Goal: Use online tool/utility: Utilize a website feature to perform a specific function

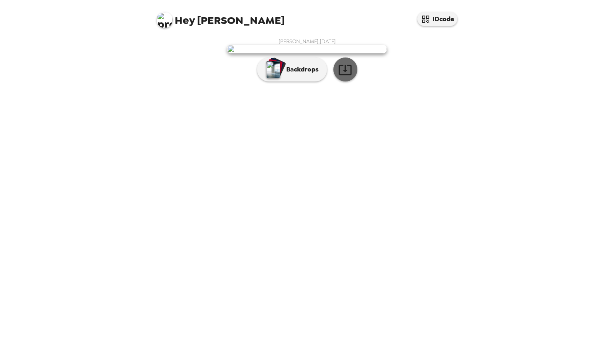
click at [344, 77] on icon "button" at bounding box center [345, 70] width 14 height 14
click at [301, 82] on button "Backdrops" at bounding box center [292, 70] width 70 height 24
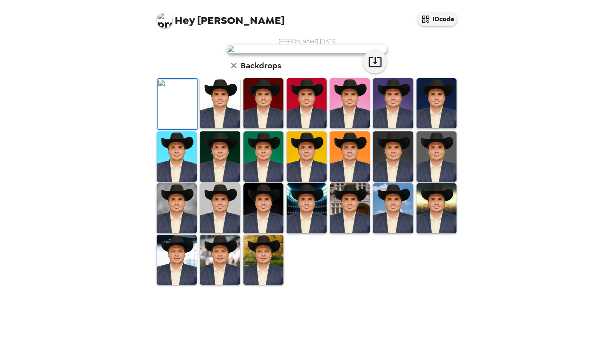
scroll to position [130, 0]
click at [439, 233] on img at bounding box center [437, 208] width 40 height 50
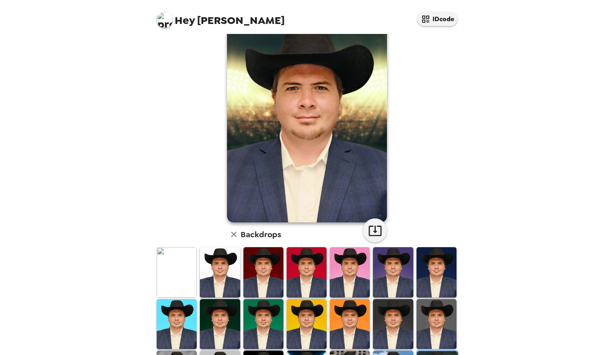
scroll to position [0, 0]
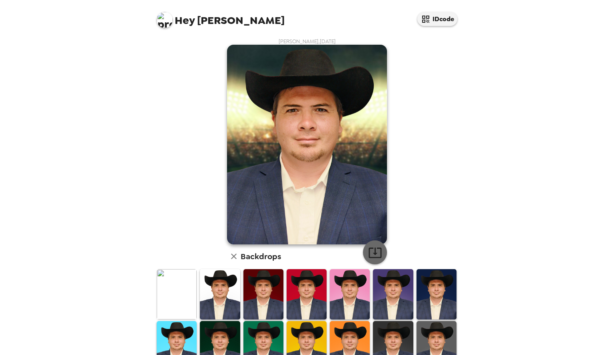
click at [373, 255] on icon "button" at bounding box center [375, 253] width 13 height 10
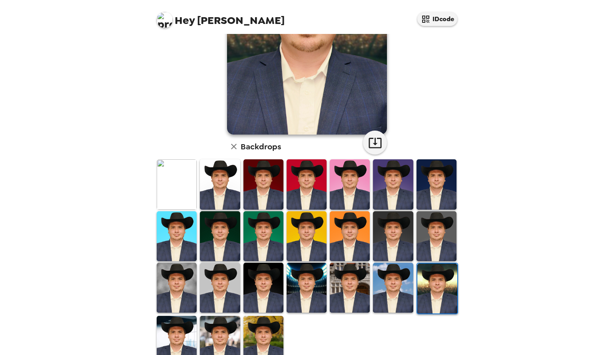
scroll to position [130, 0]
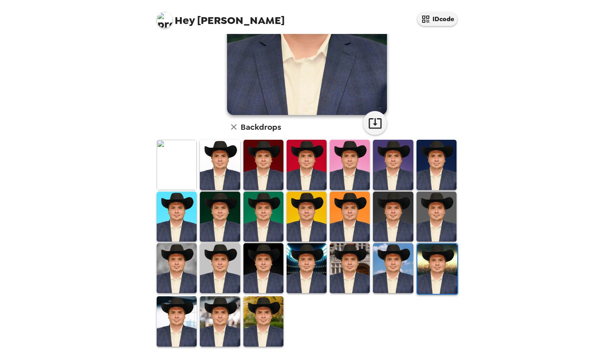
click at [259, 322] on img at bounding box center [263, 322] width 40 height 50
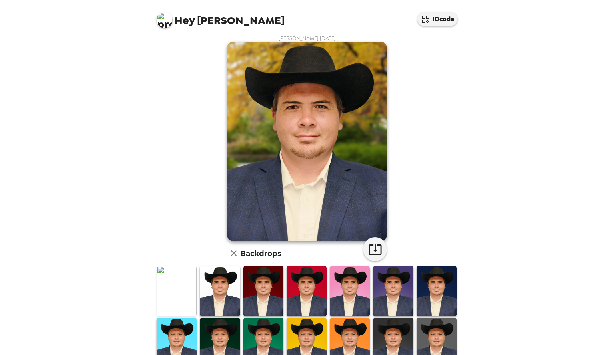
scroll to position [0, 0]
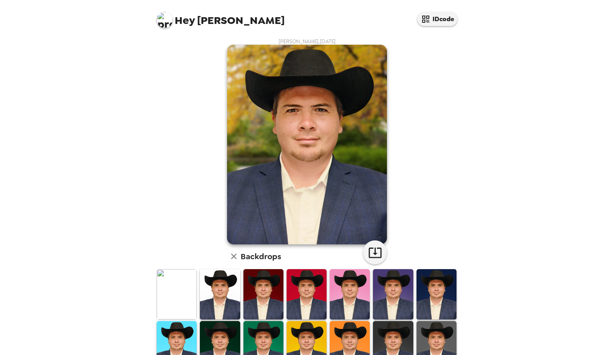
click at [370, 245] on button "button" at bounding box center [375, 253] width 24 height 24
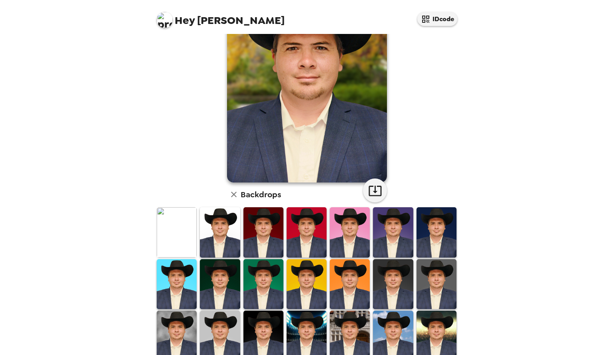
scroll to position [130, 0]
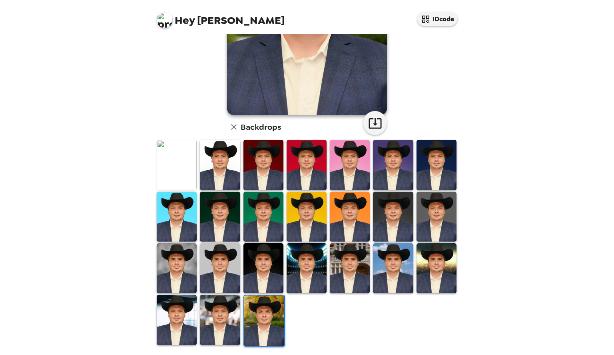
click at [184, 313] on img at bounding box center [177, 320] width 40 height 50
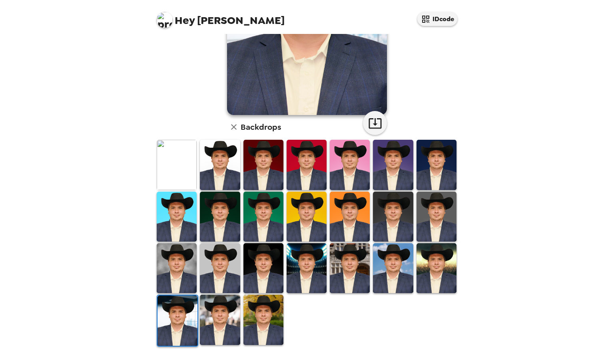
click at [352, 265] on img at bounding box center [350, 268] width 40 height 50
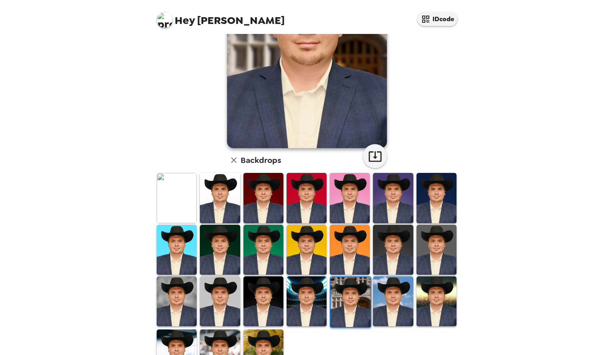
scroll to position [98, 0]
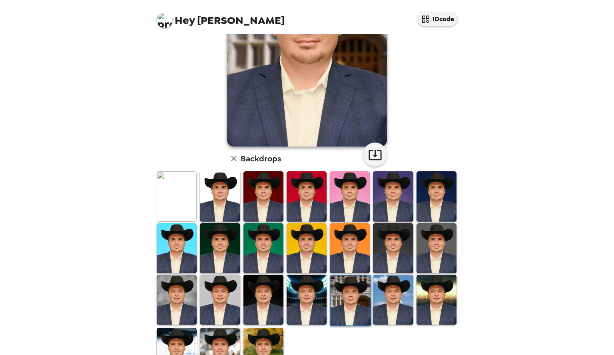
click at [305, 297] on img at bounding box center [307, 300] width 40 height 50
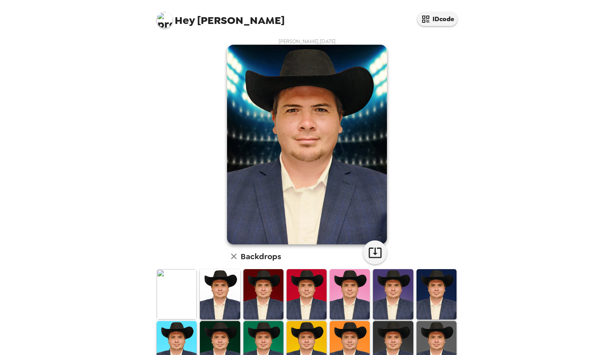
scroll to position [130, 0]
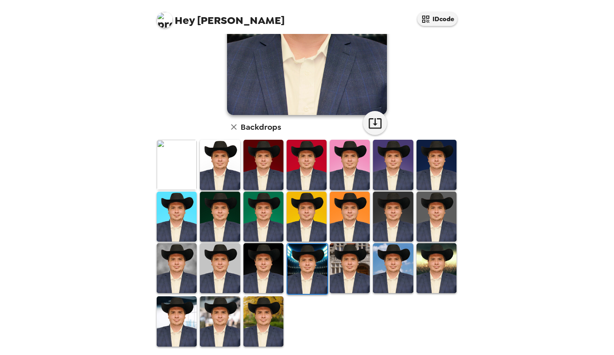
click at [176, 266] on img at bounding box center [177, 268] width 40 height 50
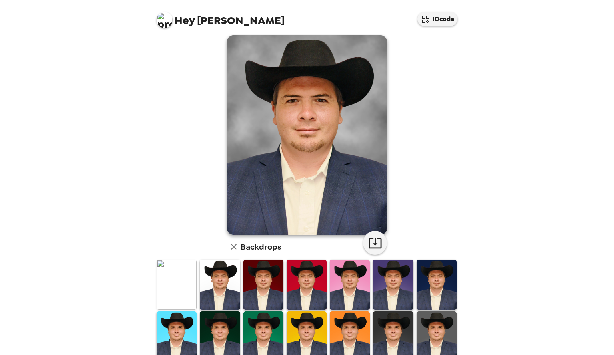
scroll to position [0, 0]
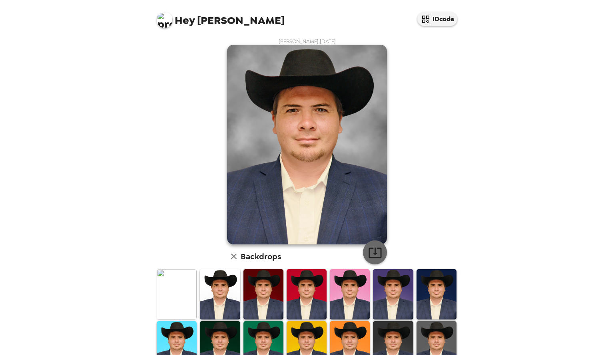
click at [370, 261] on button "button" at bounding box center [375, 253] width 24 height 24
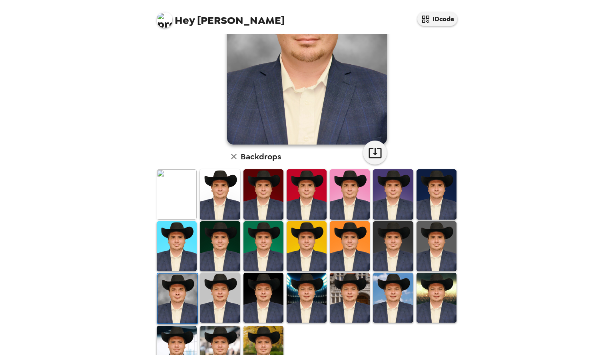
scroll to position [118, 0]
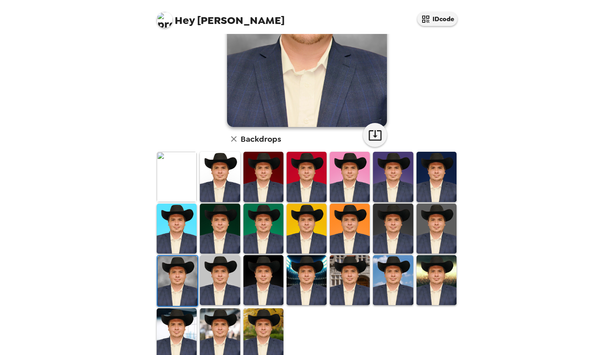
drag, startPoint x: 226, startPoint y: 336, endPoint x: 240, endPoint y: 299, distance: 39.4
click at [226, 336] on img at bounding box center [220, 334] width 40 height 50
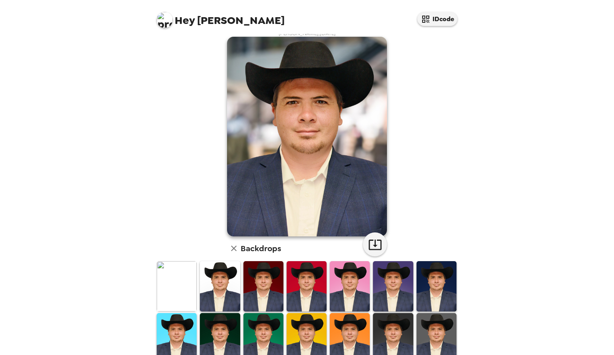
scroll to position [0, 0]
